Goal: Task Accomplishment & Management: Use online tool/utility

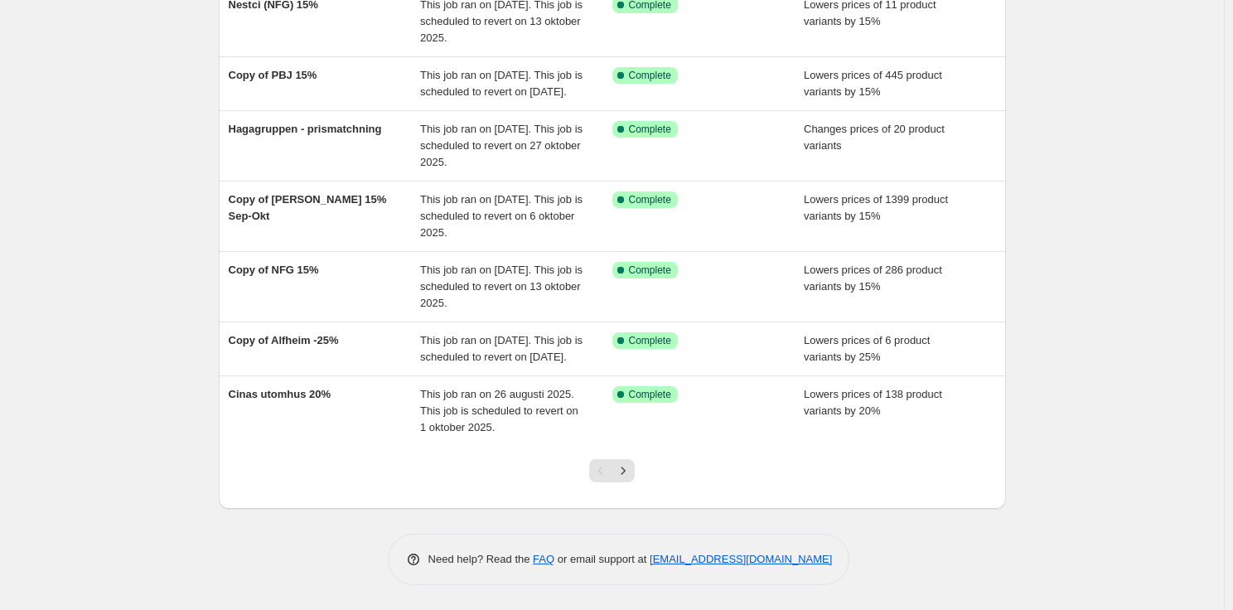
scroll to position [409, 0]
click at [632, 465] on icon "Next" at bounding box center [623, 471] width 17 height 17
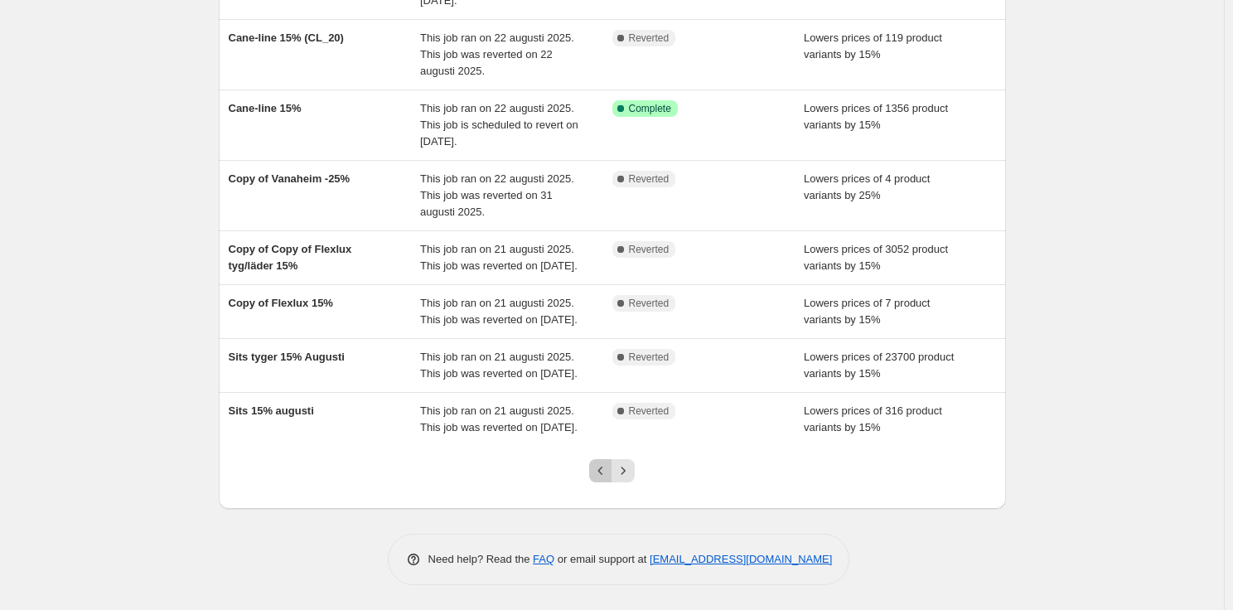
click at [608, 466] on icon "Previous" at bounding box center [601, 471] width 17 height 17
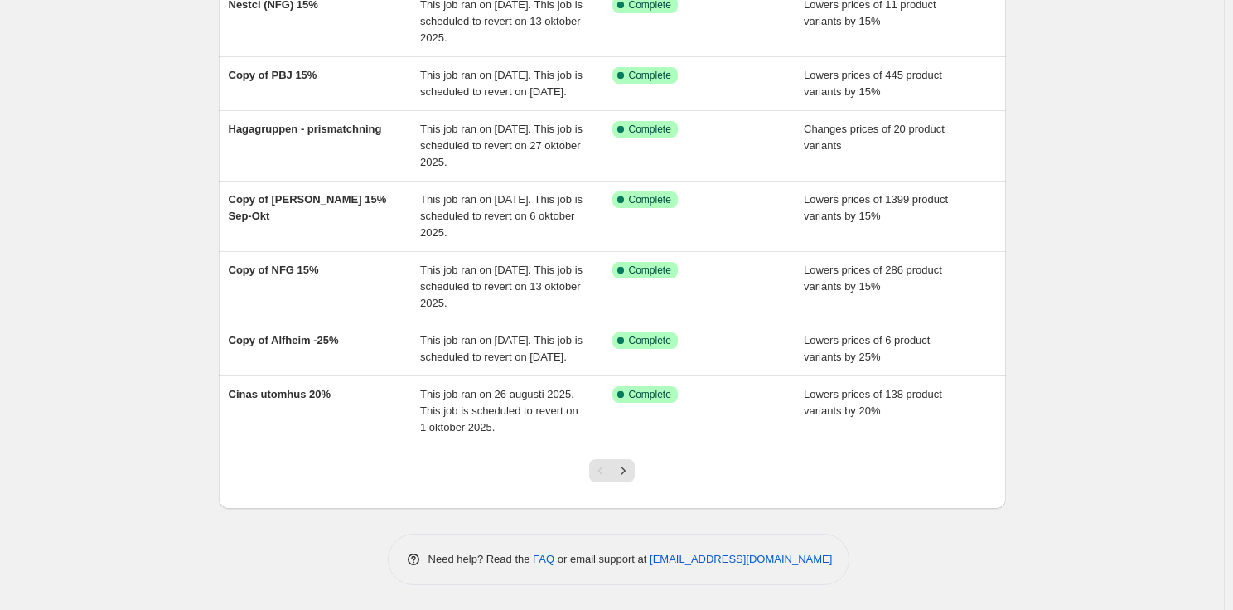
click at [608, 479] on div "Pagination" at bounding box center [600, 470] width 23 height 23
